Goal: Information Seeking & Learning: Learn about a topic

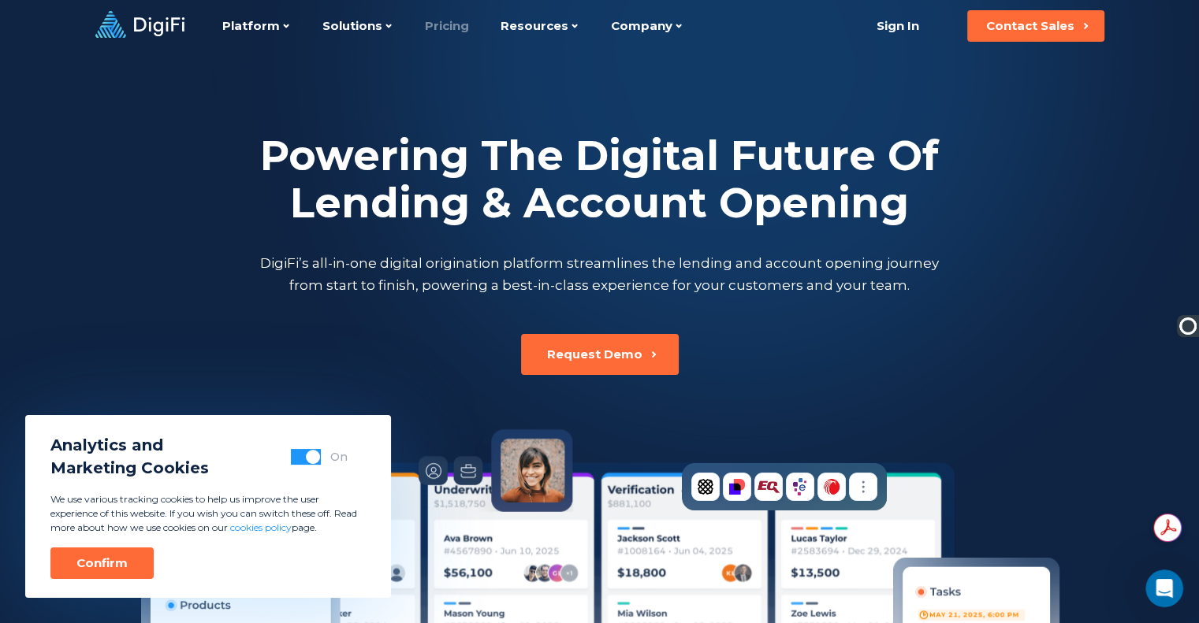
click at [444, 25] on link "Pricing" at bounding box center [447, 26] width 44 height 52
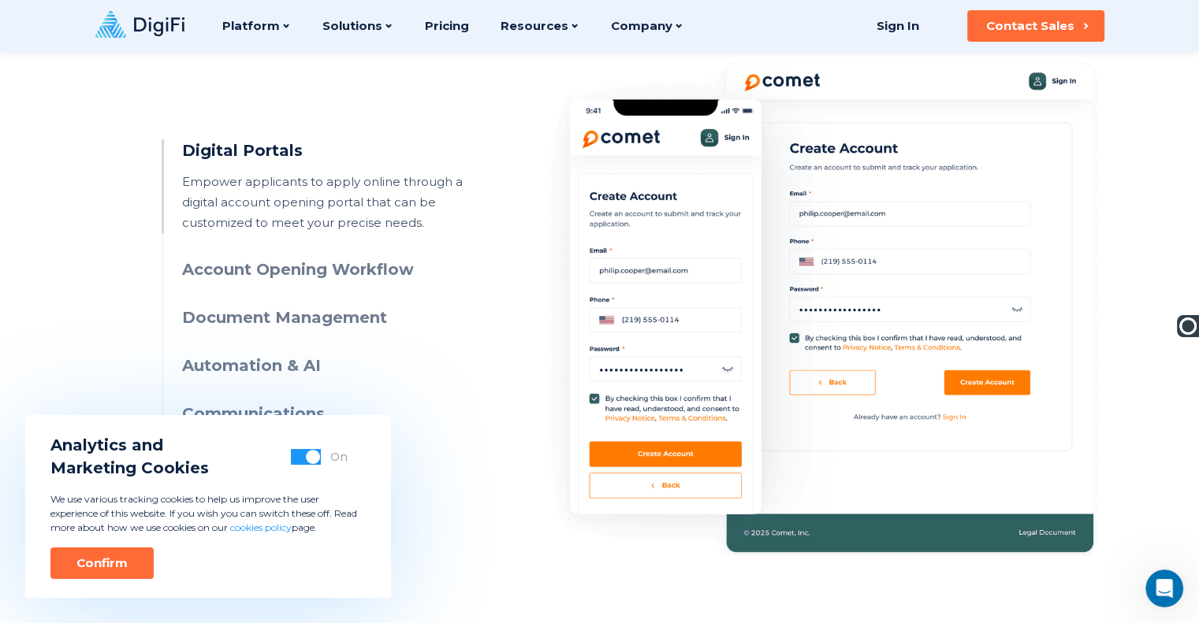
scroll to position [774, 0]
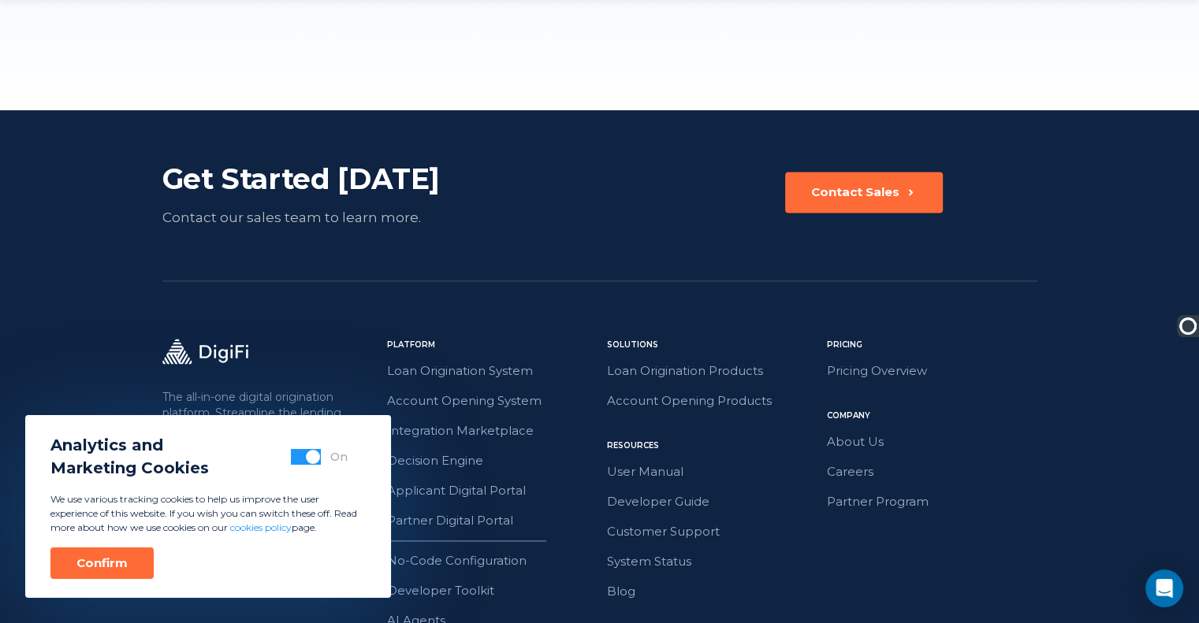
scroll to position [2295, 0]
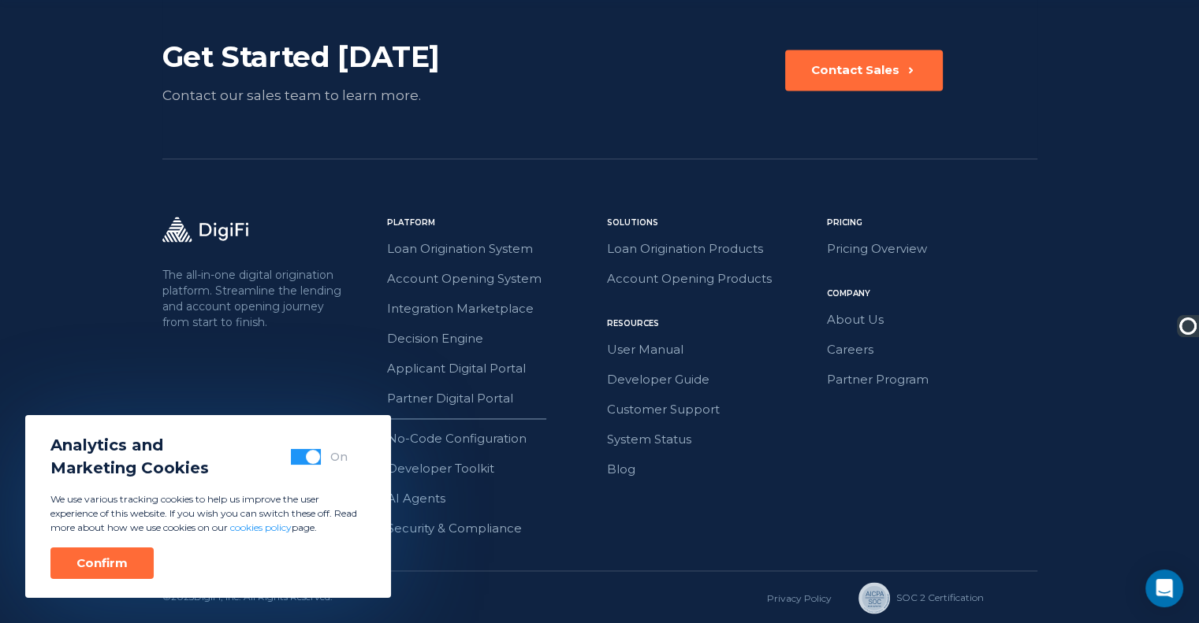
click at [681, 493] on div "Solutions Loan Origination Products Account Opening Products Pricing Pricing Ov…" at bounding box center [712, 378] width 210 height 322
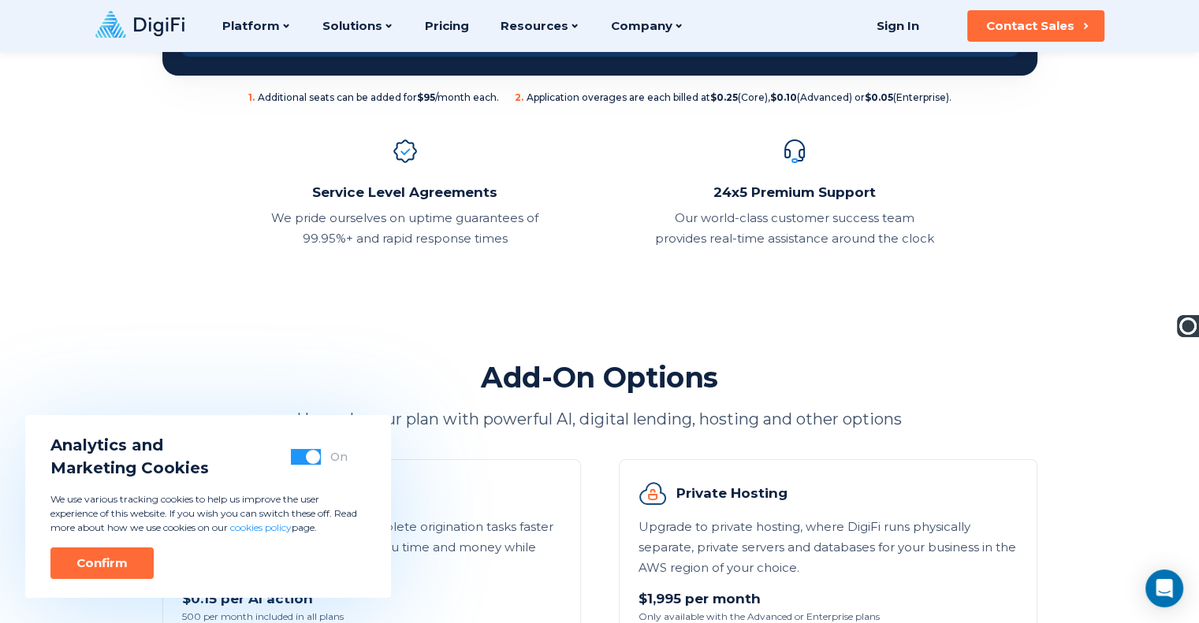
scroll to position [520, 0]
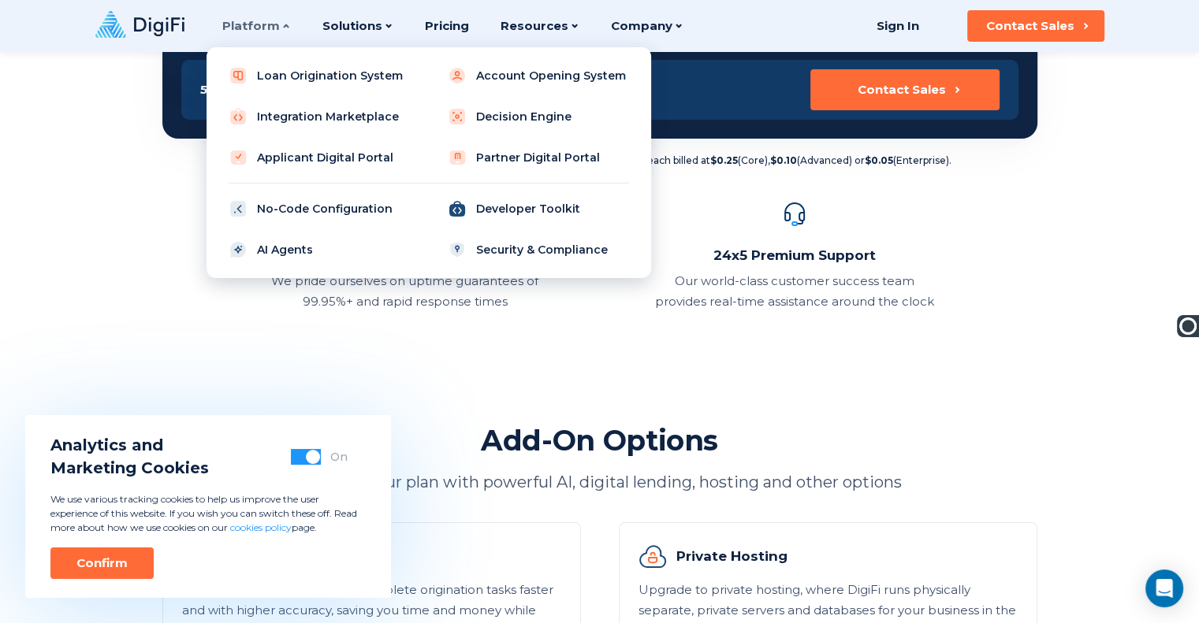
click at [487, 205] on link "Developer Toolkit" at bounding box center [538, 209] width 200 height 32
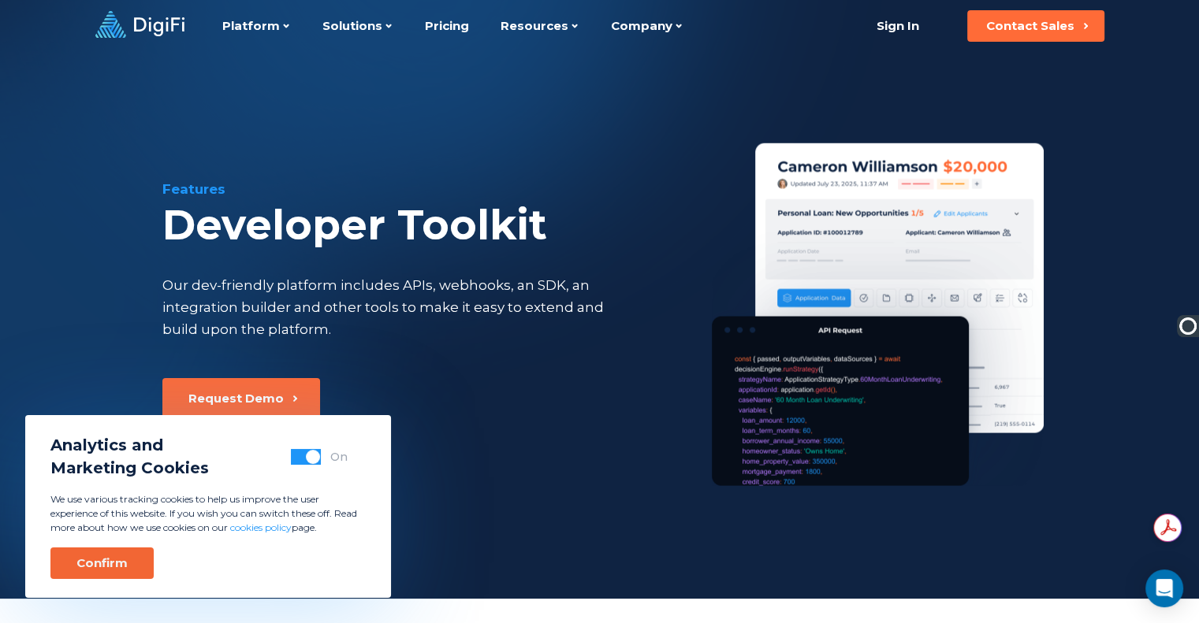
click at [80, 551] on button "Confirm" at bounding box center [101, 564] width 103 height 32
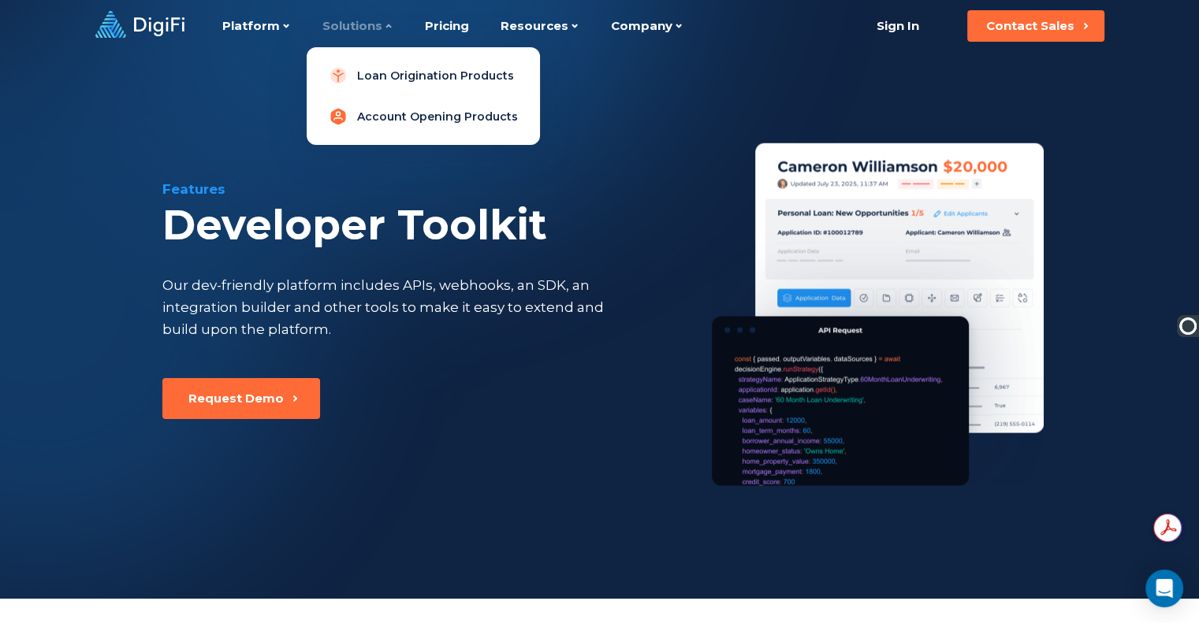
click at [381, 115] on link "Account Opening Products" at bounding box center [423, 117] width 208 height 32
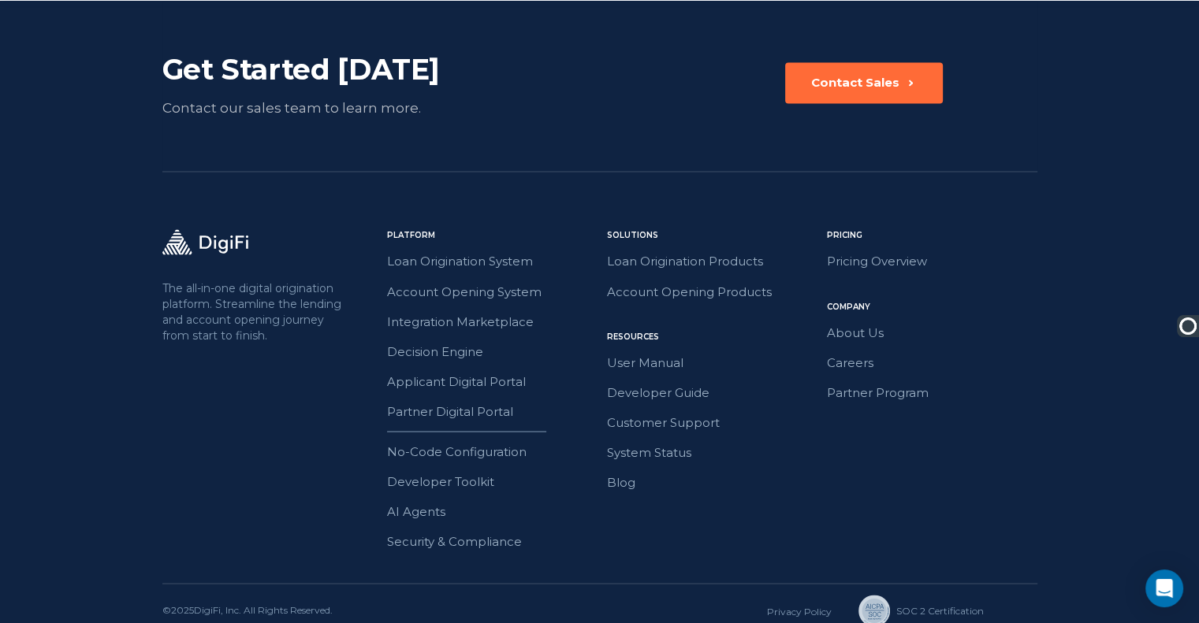
scroll to position [2724, 0]
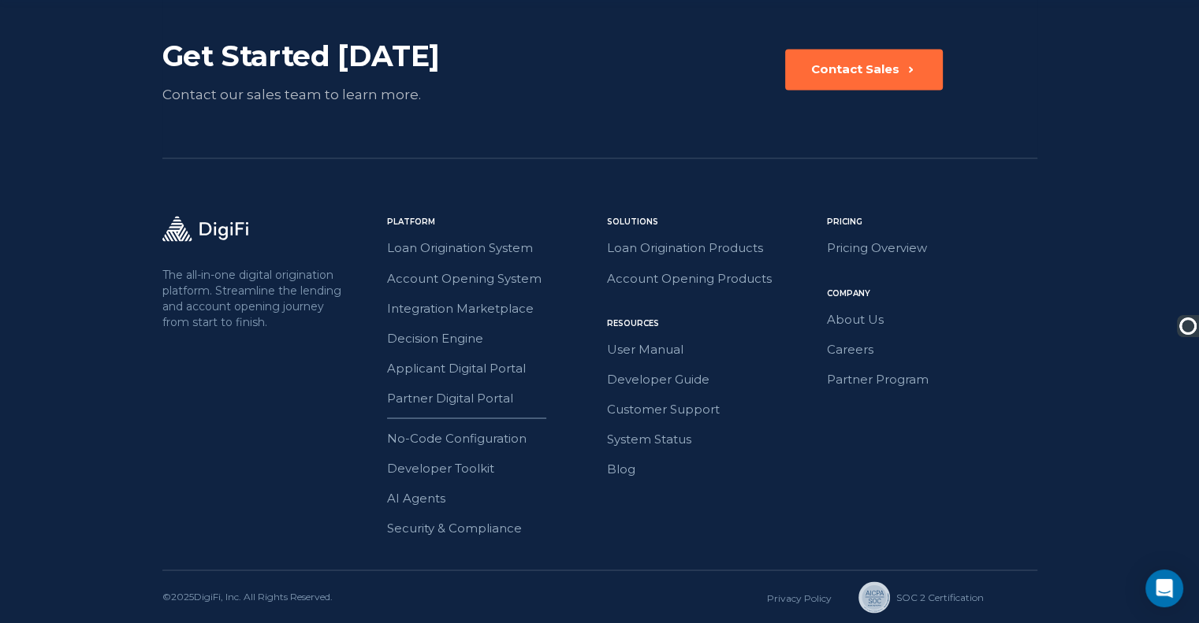
click at [966, 488] on div "Pricing Pricing Overview Company About Us Careers Partner Program" at bounding box center [932, 377] width 210 height 322
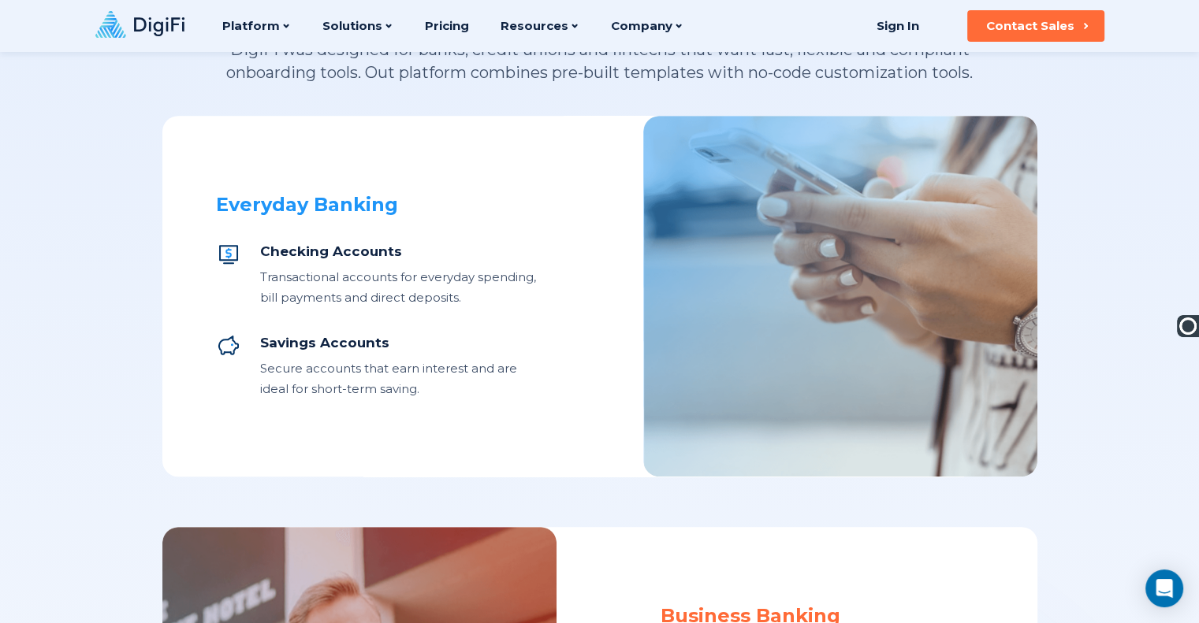
scroll to position [432, 0]
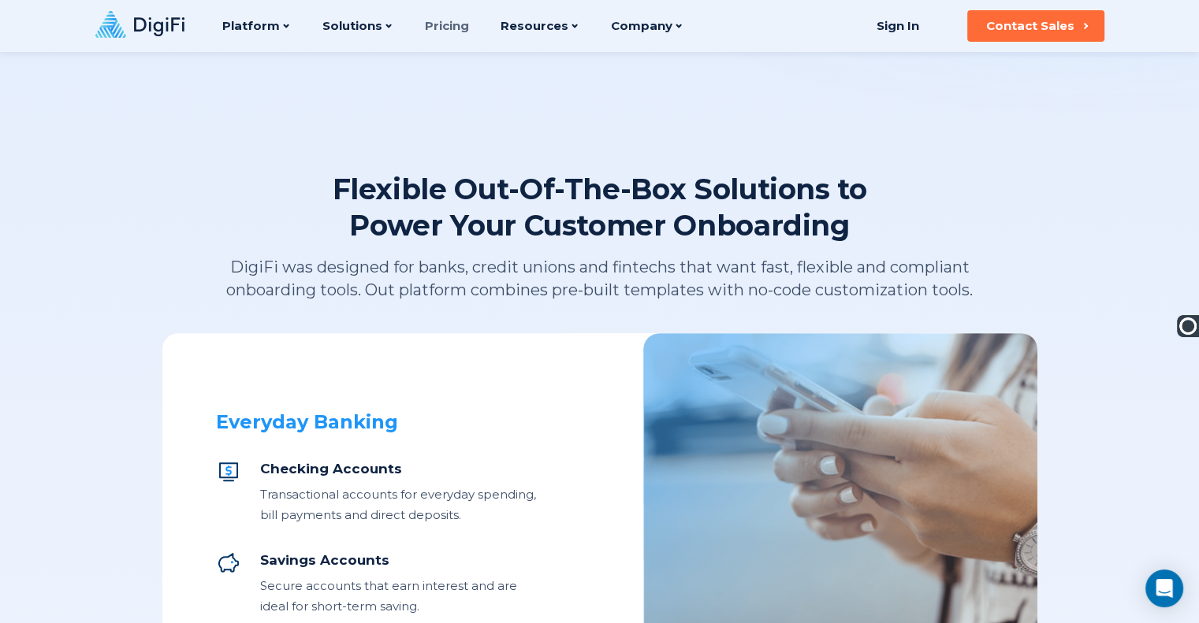
click at [448, 25] on link "Pricing" at bounding box center [447, 26] width 44 height 52
